Goal: Information Seeking & Learning: Learn about a topic

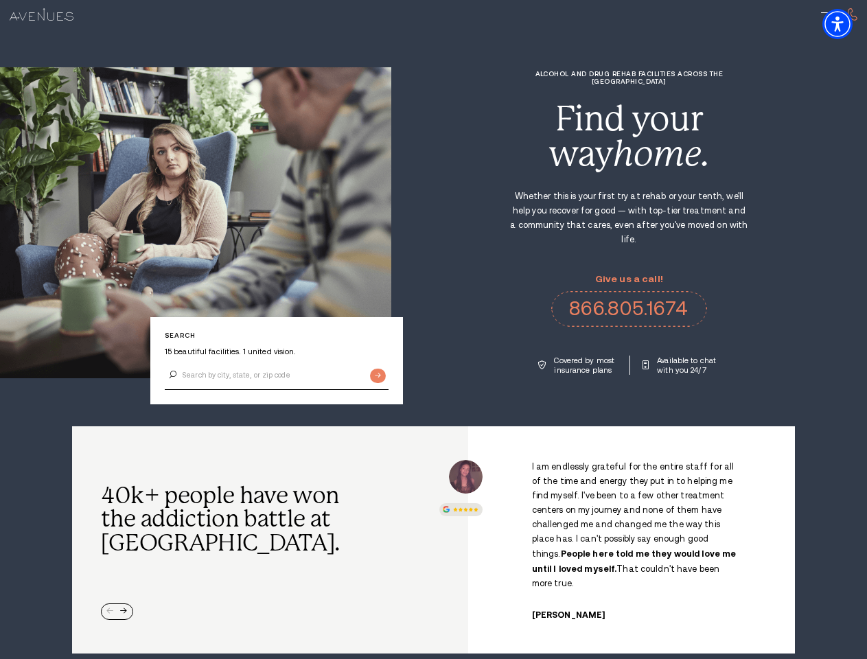
click at [433, 329] on div "Alcohol and Drug Rehab Facilities across the [GEOGRAPHIC_DATA] Find your way ho…" at bounding box center [629, 222] width 476 height 305
click at [849, 24] on img "Accessibility Menu" at bounding box center [837, 24] width 30 height 30
